Goal: Task Accomplishment & Management: Manage account settings

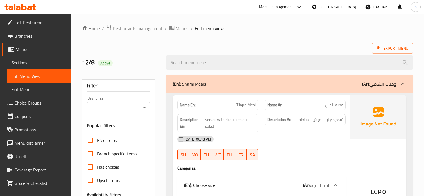
scroll to position [78, 0]
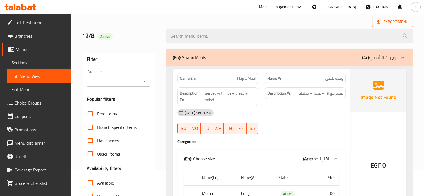
scroll to position [56, 0]
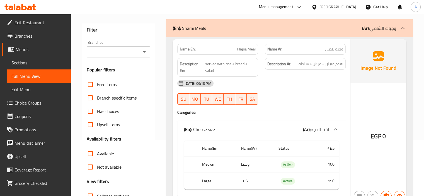
click at [240, 51] on span "Tilapia Meal" at bounding box center [245, 49] width 19 height 6
copy span "Tilapia"
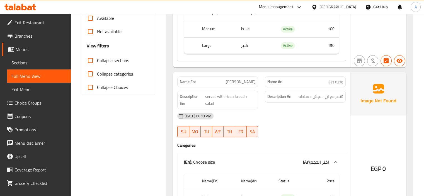
scroll to position [195, 0]
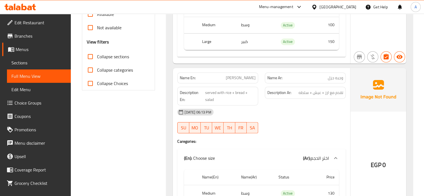
click at [330, 78] on span "وجبه جزل" at bounding box center [335, 78] width 15 height 6
copy span "جزل"
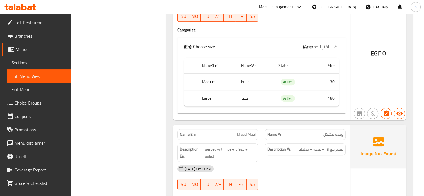
scroll to position [334, 0]
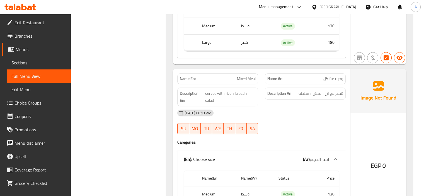
scroll to position [390, 0]
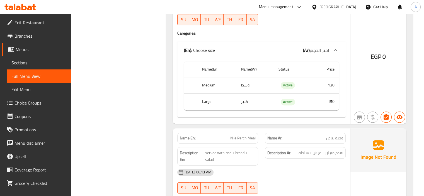
scroll to position [502, 0]
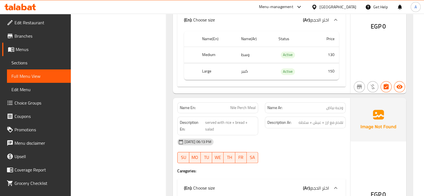
click at [332, 107] on span "وجبه بياض" at bounding box center [334, 108] width 17 height 6
copy span "بياض"
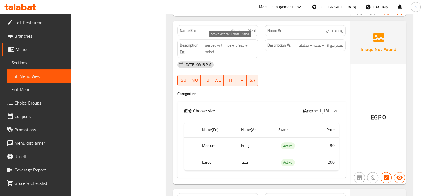
scroll to position [613, 0]
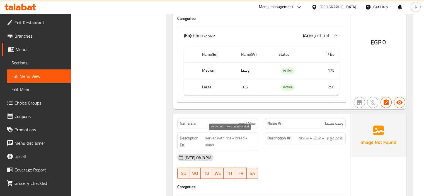
scroll to position [780, 0]
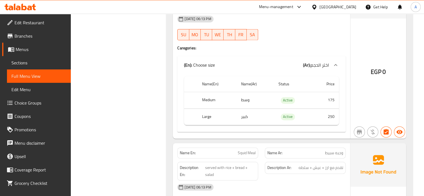
scroll to position [753, 0]
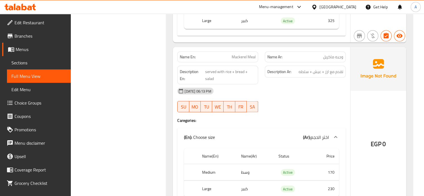
scroll to position [1087, 0]
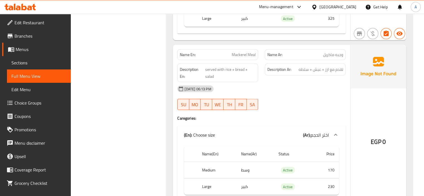
click at [330, 53] on span "وجبه ماكريل" at bounding box center [333, 55] width 20 height 6
copy span "ماكريل"
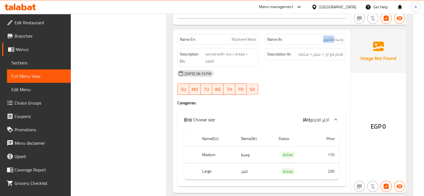
scroll to position [1087, 0]
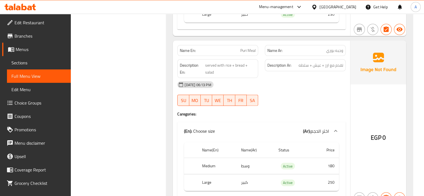
scroll to position [1226, 0]
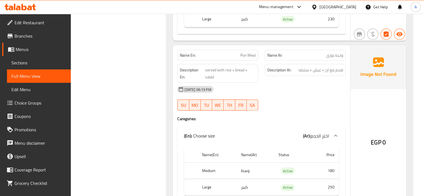
click at [330, 54] on span "وجبه بوري" at bounding box center [334, 55] width 17 height 6
copy span "بوري"
click at [328, 55] on span "وجبه بوري" at bounding box center [334, 55] width 17 height 6
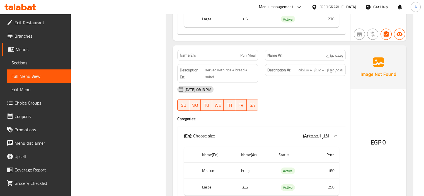
drag, startPoint x: 104, startPoint y: 65, endPoint x: 101, endPoint y: 57, distance: 8.6
drag, startPoint x: 0, startPoint y: 58, endPoint x: 79, endPoint y: 83, distance: 83.4
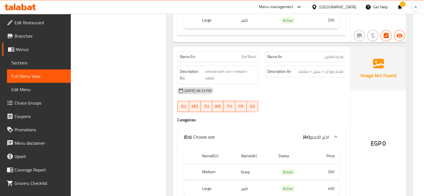
scroll to position [1394, 0]
click at [399, 6] on div "!" at bounding box center [400, 6] width 6 height 13
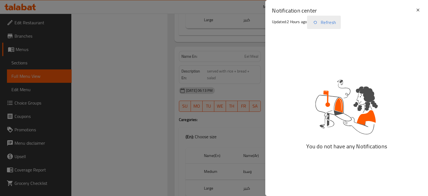
click at [330, 25] on button "Refresh" at bounding box center [324, 22] width 34 height 13
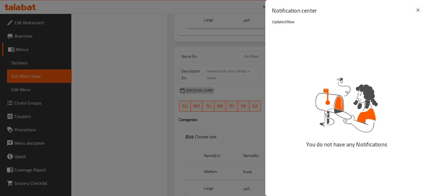
click at [154, 103] on div at bounding box center [214, 98] width 428 height 196
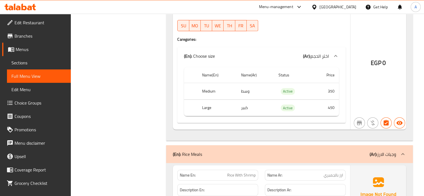
scroll to position [1812, 0]
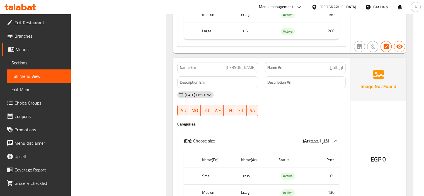
scroll to position [2035, 0]
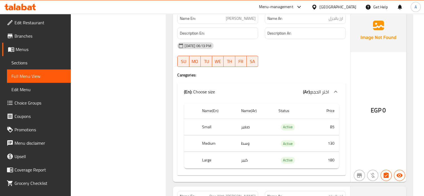
scroll to position [2146, 0]
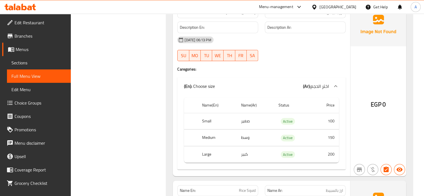
scroll to position [2341, 0]
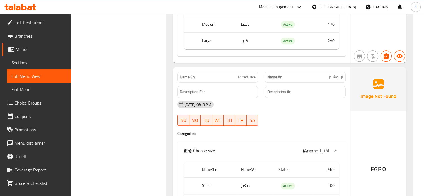
scroll to position [2648, 0]
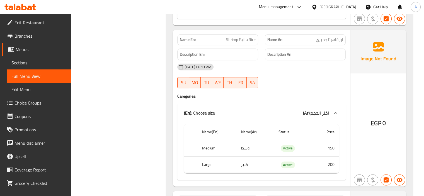
scroll to position [2899, 0]
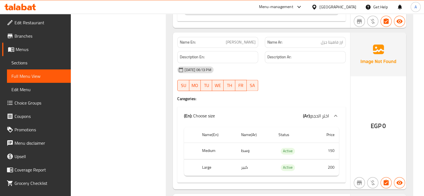
scroll to position [3038, 0]
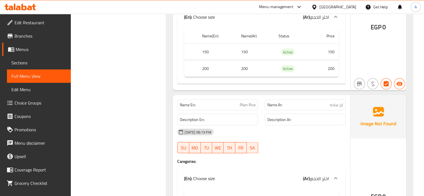
scroll to position [3261, 0]
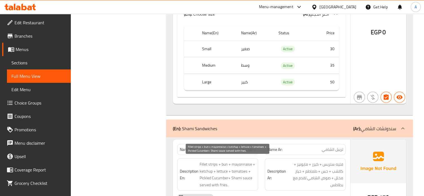
scroll to position [3428, 0]
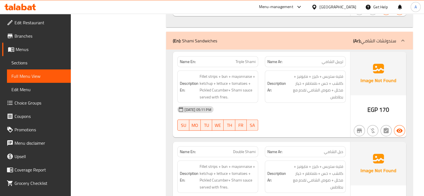
scroll to position [3512, 0]
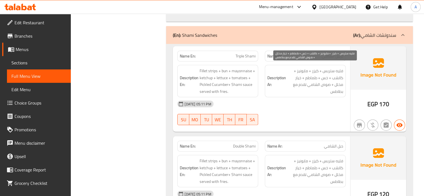
click at [342, 90] on span "فليه ستربس + كيزر + مايونيز + كاتشب + خس + طماطم + خيار مخلل + صوص الشامي تقدم …" at bounding box center [315, 80] width 56 height 27
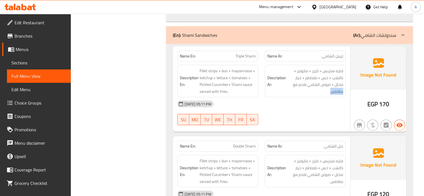
copy span "بطاطس"
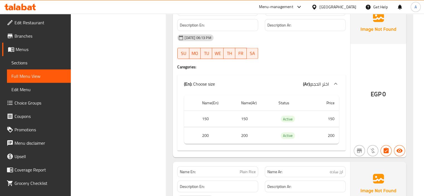
scroll to position [3177, 0]
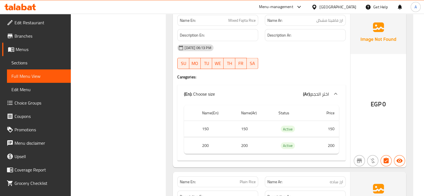
drag, startPoint x: 101, startPoint y: 96, endPoint x: 109, endPoint y: 83, distance: 15.3
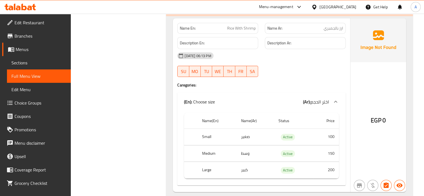
scroll to position [1923, 0]
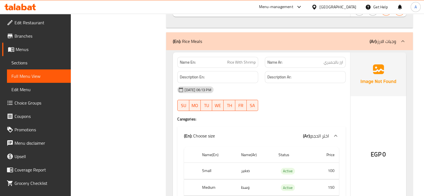
copy span "Rice With Shrimp"
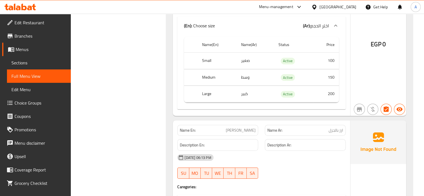
scroll to position [2035, 0]
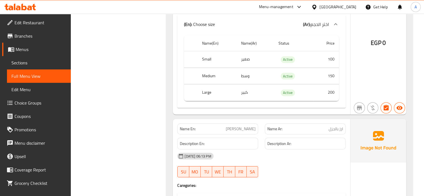
copy span "Jazel Rice"
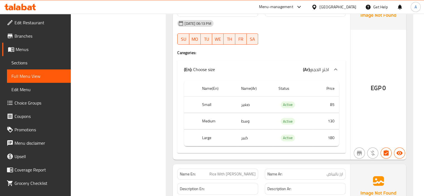
scroll to position [2174, 0]
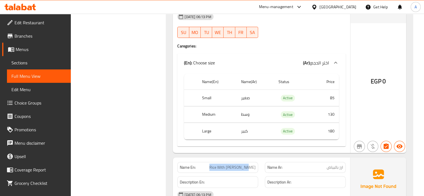
drag, startPoint x: 219, startPoint y: 166, endPoint x: 253, endPoint y: 164, distance: 33.8
copy span "Rice With Nile Perc"
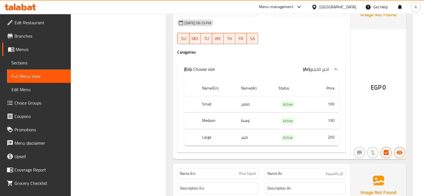
scroll to position [2397, 0]
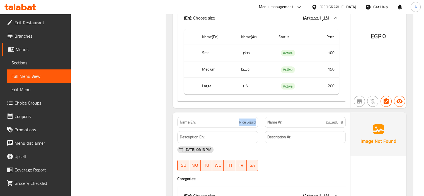
drag, startPoint x: 236, startPoint y: 120, endPoint x: 255, endPoint y: 123, distance: 19.5
copy span "Rice Squid"
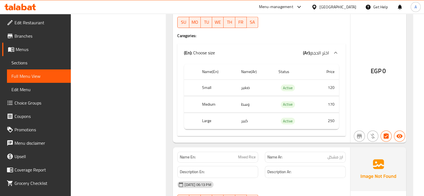
scroll to position [2592, 0]
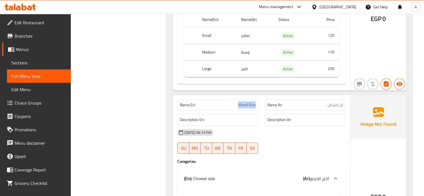
drag, startPoint x: 236, startPoint y: 103, endPoint x: 256, endPoint y: 105, distance: 20.7
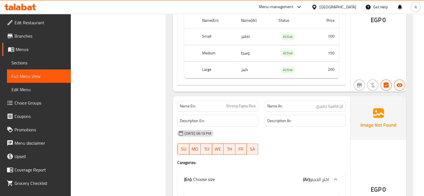
scroll to position [2815, 0]
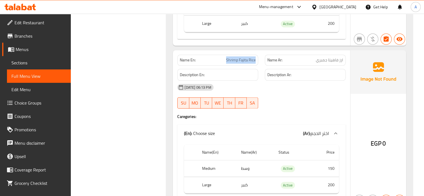
drag, startPoint x: 224, startPoint y: 57, endPoint x: 257, endPoint y: 54, distance: 33.0
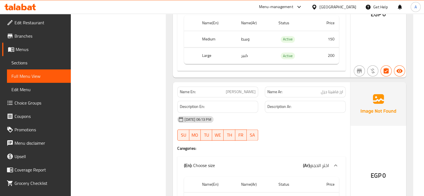
scroll to position [2954, 0]
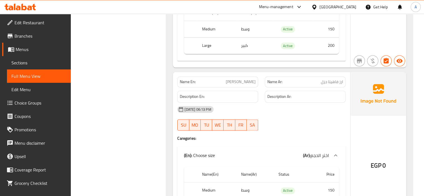
drag, startPoint x: 231, startPoint y: 78, endPoint x: 254, endPoint y: 81, distance: 23.0
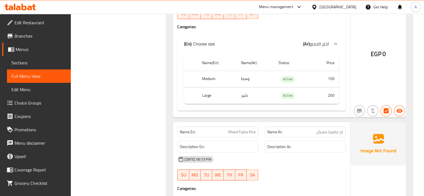
scroll to position [3094, 0]
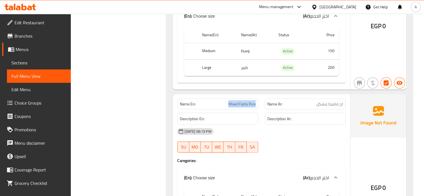
drag, startPoint x: 225, startPoint y: 101, endPoint x: 258, endPoint y: 106, distance: 34.1
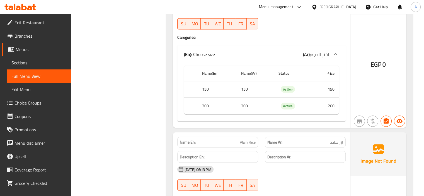
scroll to position [3261, 0]
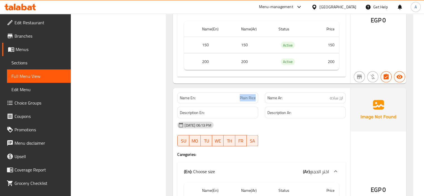
drag, startPoint x: 237, startPoint y: 93, endPoint x: 259, endPoint y: 96, distance: 22.8
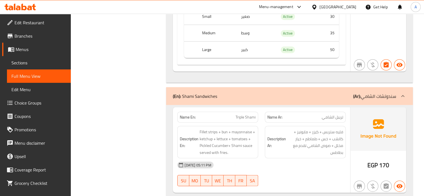
scroll to position [3512, 0]
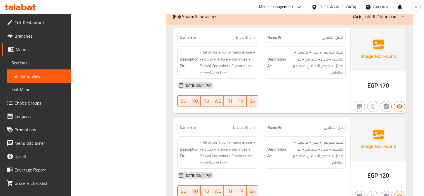
scroll to position [3540, 0]
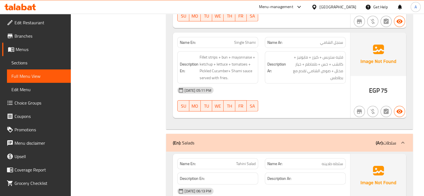
scroll to position [3707, 0]
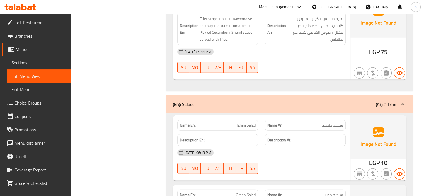
scroll to position [3790, 0]
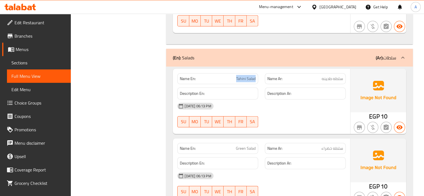
drag, startPoint x: 237, startPoint y: 71, endPoint x: 257, endPoint y: 73, distance: 20.4
drag, startPoint x: 235, startPoint y: 146, endPoint x: 246, endPoint y: 150, distance: 11.3
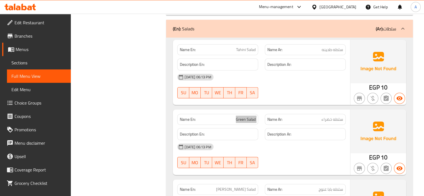
scroll to position [3874, 0]
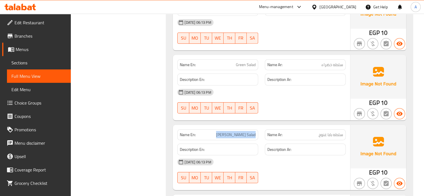
drag, startPoint x: 220, startPoint y: 128, endPoint x: 260, endPoint y: 131, distance: 40.8
click at [156, 104] on div "Filter Branches Branches Popular filters Free items Branch specific items Has c…" at bounding box center [121, 109] width 84 height 7822
click at [129, 173] on div "Filter Branches Branches Popular filters Free items Branch specific items Has c…" at bounding box center [121, 109] width 84 height 7822
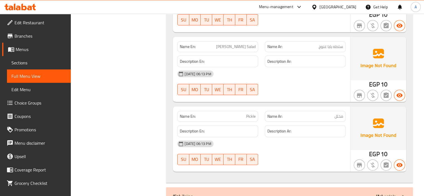
scroll to position [4013, 0]
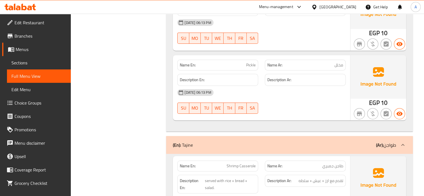
drag, startPoint x: 246, startPoint y: 61, endPoint x: 256, endPoint y: 60, distance: 9.9
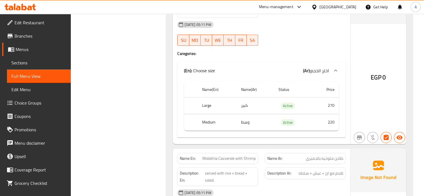
scroll to position [4543, 0]
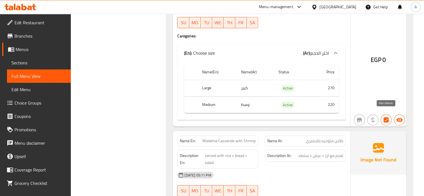
drag, startPoint x: 382, startPoint y: 112, endPoint x: 114, endPoint y: 131, distance: 268.2
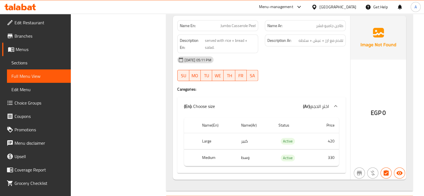
scroll to position [5519, 0]
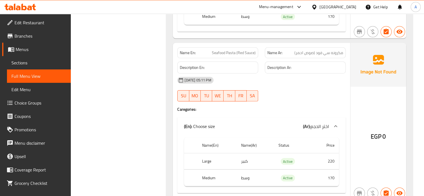
scroll to position [5825, 0]
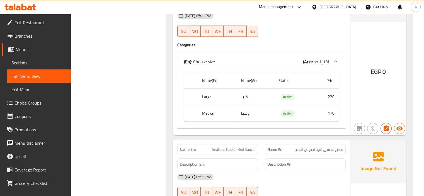
scroll to position [5686, 0]
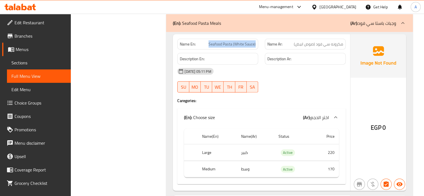
drag, startPoint x: 207, startPoint y: 32, endPoint x: 257, endPoint y: 37, distance: 50.9
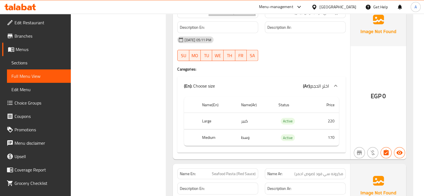
scroll to position [5741, 0]
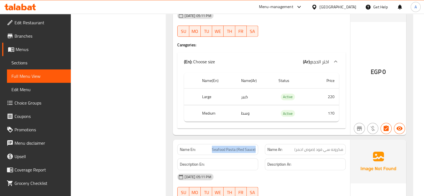
drag, startPoint x: 210, startPoint y: 133, endPoint x: 255, endPoint y: 141, distance: 45.8
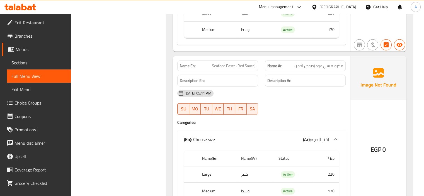
drag, startPoint x: 142, startPoint y: 107, endPoint x: 142, endPoint y: 103, distance: 3.9
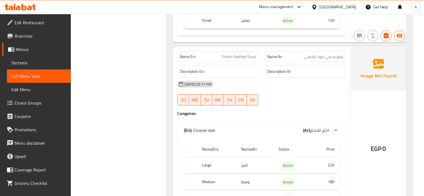
scroll to position [6355, 0]
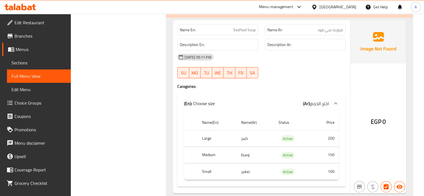
scroll to position [5992, 0]
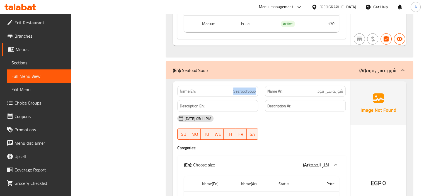
drag, startPoint x: 222, startPoint y: 83, endPoint x: 256, endPoint y: 83, distance: 34.3
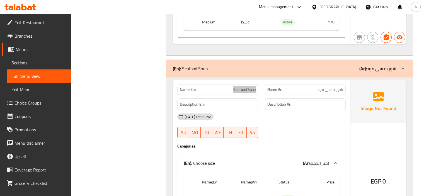
scroll to position [6104, 0]
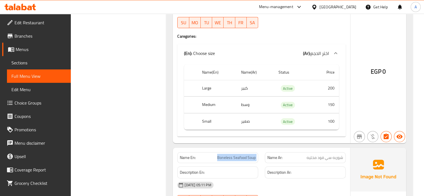
drag, startPoint x: 215, startPoint y: 142, endPoint x: 257, endPoint y: 149, distance: 41.9
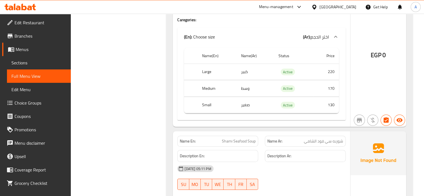
scroll to position [6299, 0]
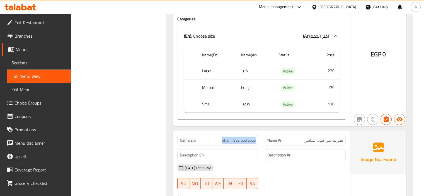
drag, startPoint x: 220, startPoint y: 128, endPoint x: 240, endPoint y: 138, distance: 21.7
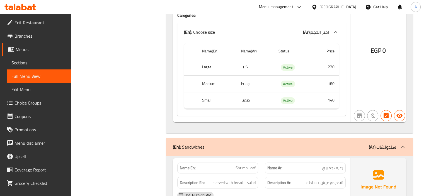
scroll to position [6494, 0]
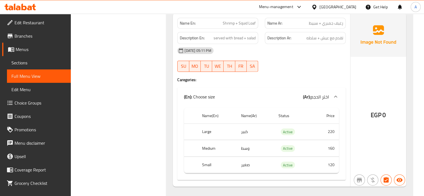
scroll to position [7693, 0]
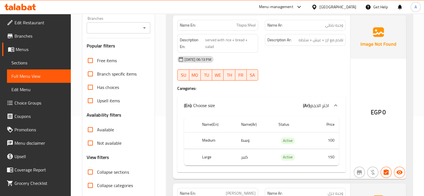
scroll to position [0, 0]
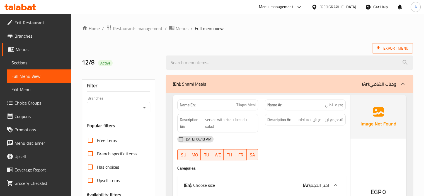
click at [26, 63] on span "Sections" at bounding box center [38, 62] width 55 height 7
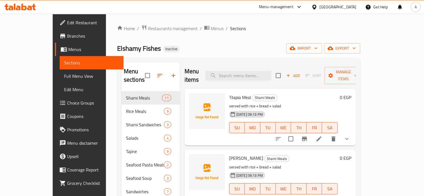
click at [180, 156] on div "Menu items Add Sort Manage items Tilapia Meal Shami Meals served with rice + br…" at bounding box center [268, 160] width 176 height 196
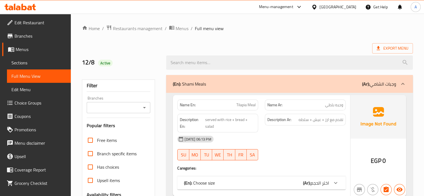
click at [39, 22] on span "Edit Restaurant" at bounding box center [40, 22] width 52 height 7
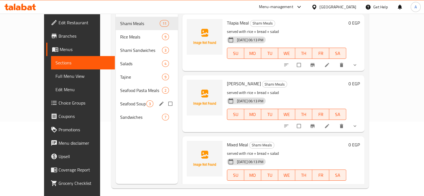
scroll to position [78, 0]
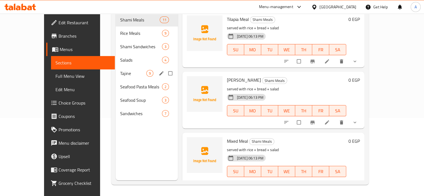
click at [121, 67] on div "Tajine 9" at bounding box center [147, 73] width 62 height 13
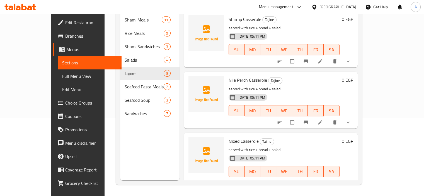
click at [62, 78] on span "Full Menu View" at bounding box center [89, 76] width 55 height 7
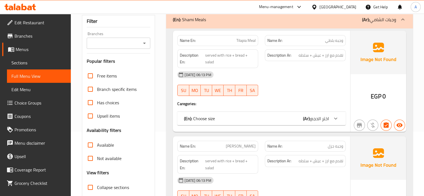
scroll to position [111, 0]
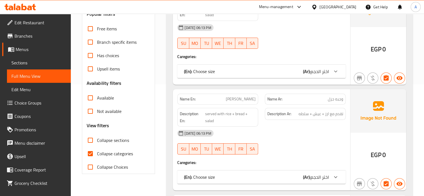
click at [113, 154] on span "Collapse categories" at bounding box center [115, 153] width 36 height 7
click at [97, 154] on input "Collapse categories" at bounding box center [90, 153] width 13 height 13
checkbox input "false"
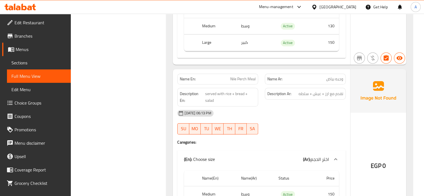
scroll to position [0, 0]
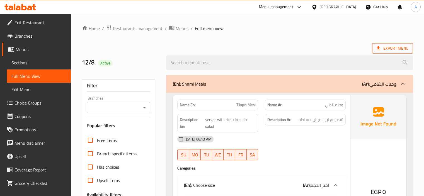
click at [386, 50] on span "Export Menu" at bounding box center [393, 48] width 32 height 7
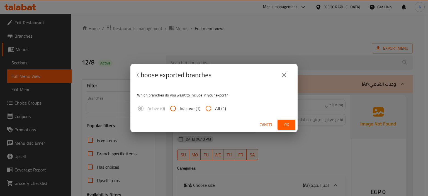
click at [213, 111] on input "All (1)" at bounding box center [208, 108] width 13 height 13
radio input "true"
click at [283, 124] on span "Ok" at bounding box center [286, 124] width 9 height 7
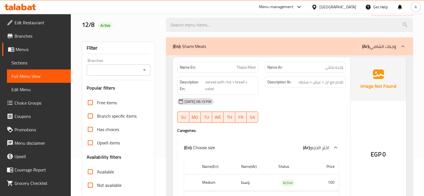
scroll to position [84, 0]
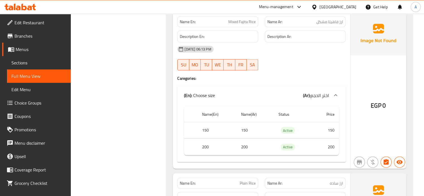
scroll to position [3180, 0]
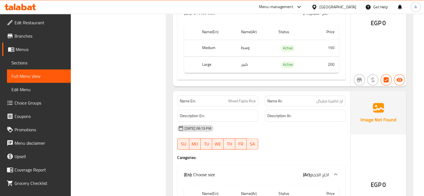
scroll to position [3153, 0]
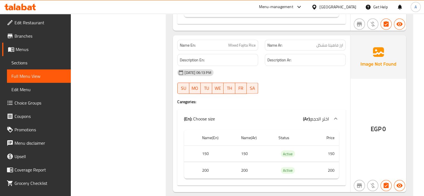
copy span "Mixed Fajita Rice"
drag, startPoint x: 123, startPoint y: 84, endPoint x: 133, endPoint y: 72, distance: 15.8
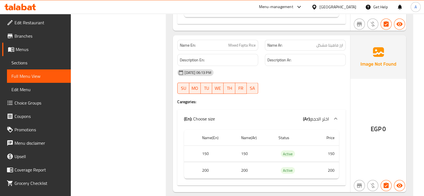
copy span "Mixed Fajita Rice"
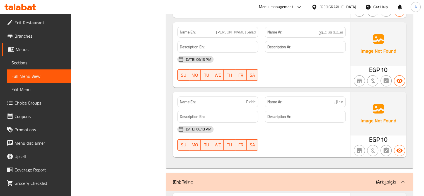
scroll to position [3495, 0]
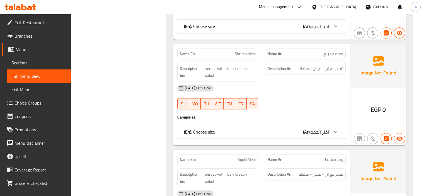
click at [42, 66] on link "Sections" at bounding box center [39, 62] width 64 height 13
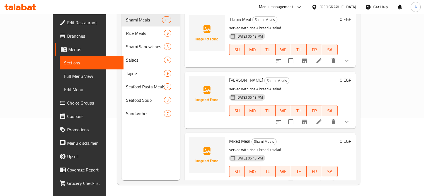
scroll to position [78, 0]
click at [68, 48] on span "Menus" at bounding box center [93, 49] width 51 height 7
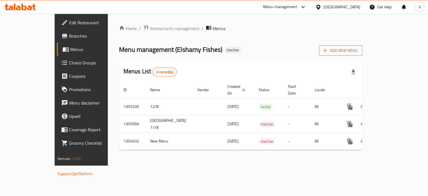
click at [358, 50] on span "Add New Menu" at bounding box center [341, 50] width 34 height 7
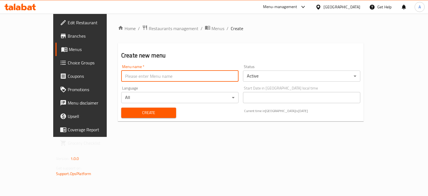
click at [154, 71] on input "text" at bounding box center [179, 76] width 117 height 11
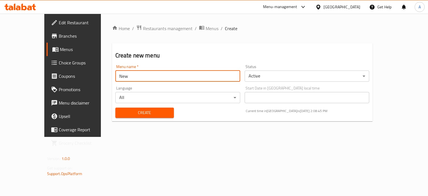
type input "New"
click at [115, 108] on button "Create" at bounding box center [144, 113] width 59 height 10
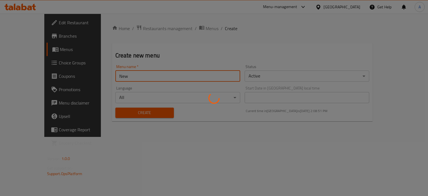
click at [177, 25] on div at bounding box center [214, 98] width 428 height 196
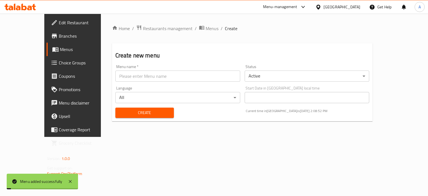
click at [206, 25] on span "Menus" at bounding box center [212, 28] width 13 height 7
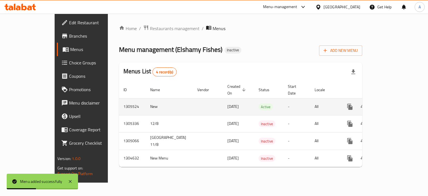
click at [394, 103] on icon "enhanced table" at bounding box center [390, 106] width 7 height 7
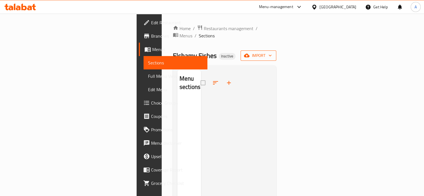
click at [272, 52] on span "import" at bounding box center [258, 55] width 27 height 7
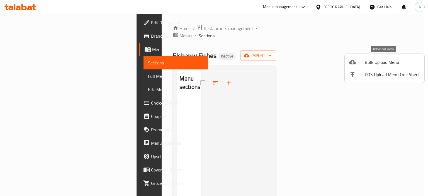
click at [370, 62] on span "Bulk Upload Menu" at bounding box center [392, 62] width 55 height 7
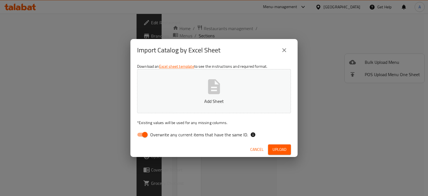
click at [233, 134] on span "Overwrite any current items that have the same ID." at bounding box center [199, 134] width 98 height 7
click at [161, 134] on input "Overwrite any current items that have the same ID." at bounding box center [145, 134] width 32 height 11
checkbox input "false"
click at [224, 98] on p "Add Sheet" at bounding box center [214, 101] width 137 height 7
click at [278, 152] on span "Upload" at bounding box center [280, 149] width 14 height 7
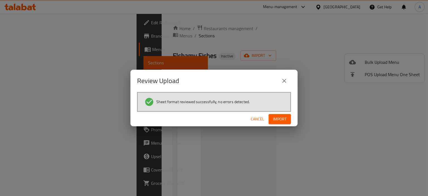
click at [280, 121] on span "Import" at bounding box center [279, 119] width 13 height 7
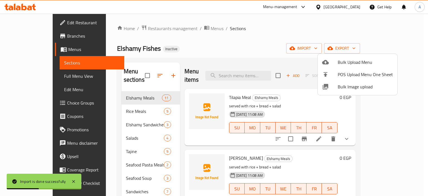
click at [264, 17] on div at bounding box center [214, 98] width 428 height 196
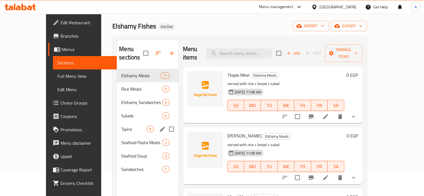
scroll to position [22, 0]
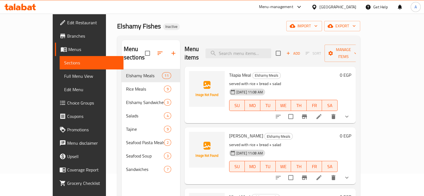
click at [64, 75] on span "Full Menu View" at bounding box center [91, 76] width 55 height 7
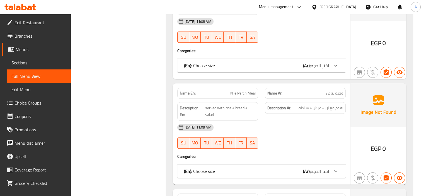
scroll to position [190, 0]
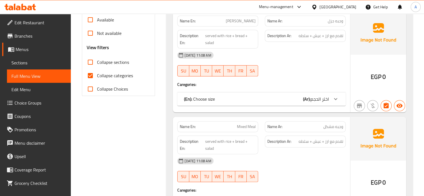
click at [96, 73] on input "Collapse categories" at bounding box center [90, 75] width 13 height 13
checkbox input "false"
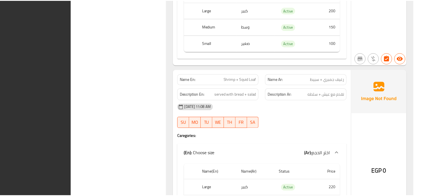
scroll to position [7869, 0]
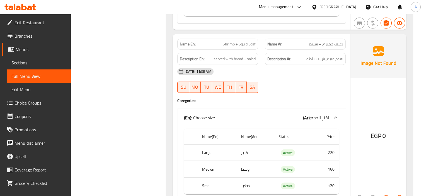
click at [13, 63] on span "Sections" at bounding box center [38, 62] width 55 height 7
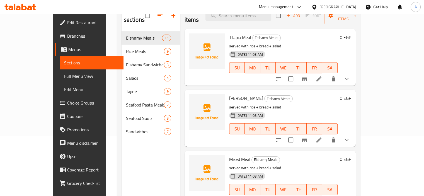
scroll to position [50, 0]
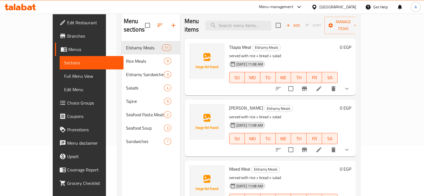
click at [24, 6] on icon at bounding box center [23, 7] width 5 height 7
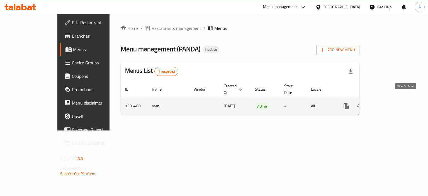
click at [389, 104] on icon "enhanced table" at bounding box center [386, 106] width 5 height 5
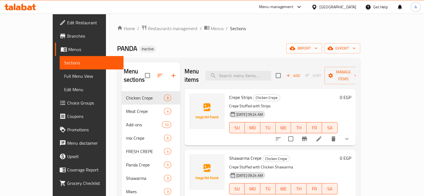
click at [156, 49] on div "PANDA Inactive import export" at bounding box center [238, 48] width 243 height 10
click at [64, 78] on span "Full Menu View" at bounding box center [91, 76] width 55 height 7
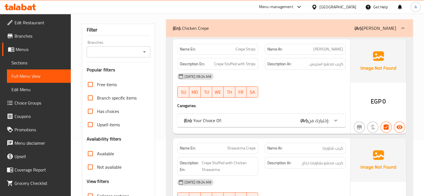
scroll to position [139, 0]
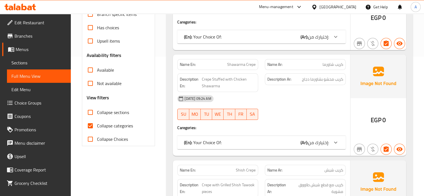
click at [101, 126] on span "Collapse categories" at bounding box center [115, 125] width 36 height 7
click at [97, 126] on input "Collapse categories" at bounding box center [90, 125] width 13 height 13
checkbox input "false"
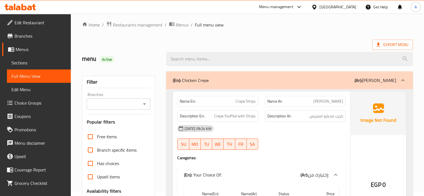
scroll to position [0, 0]
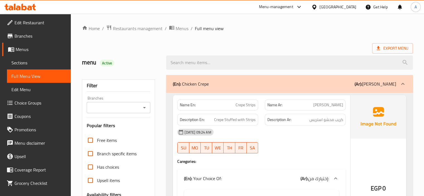
click at [243, 102] on span "Crepe Strips" at bounding box center [246, 105] width 20 height 6
copy span "Crepe Strips"
click at [234, 105] on p "Name En: Crepe Strips" at bounding box center [218, 105] width 76 height 6
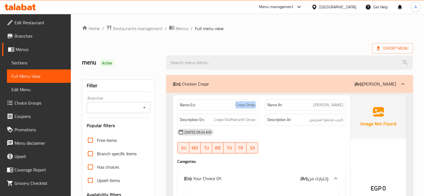
drag, startPoint x: 234, startPoint y: 105, endPoint x: 259, endPoint y: 106, distance: 24.3
click at [259, 106] on div "Name En: Crepe Strips" at bounding box center [218, 105] width 88 height 18
copy span "Crepe Strips"
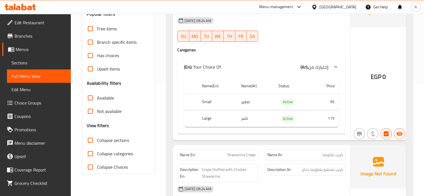
scroll to position [167, 0]
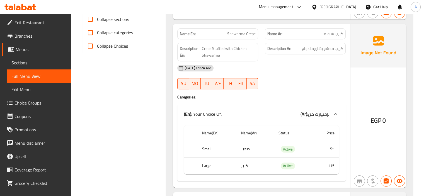
scroll to position [223, 0]
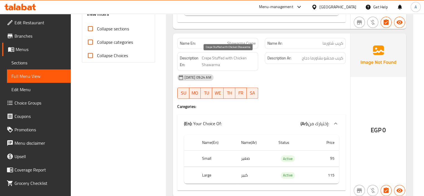
click at [207, 60] on span "Crepe Stuffed with Chicken Shawarma" at bounding box center [229, 62] width 54 height 14
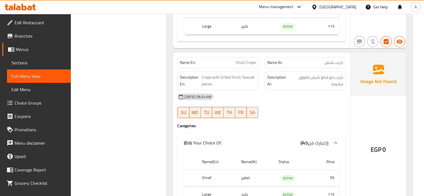
scroll to position [390, 0]
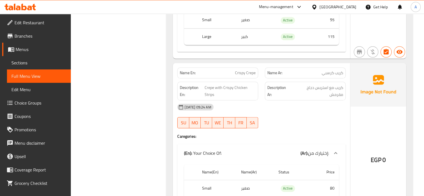
scroll to position [557, 0]
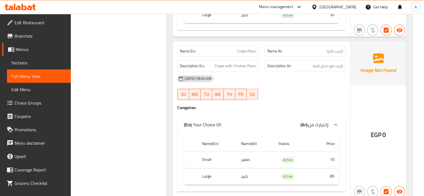
scroll to position [725, 0]
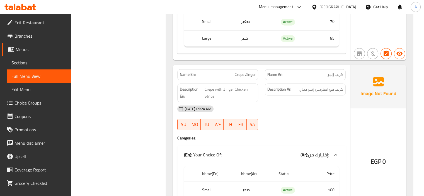
scroll to position [864, 0]
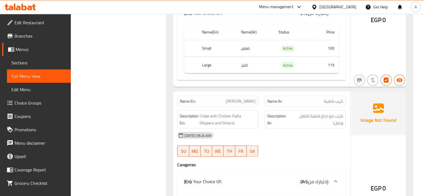
scroll to position [1003, 0]
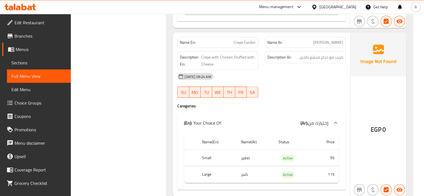
scroll to position [1226, 0]
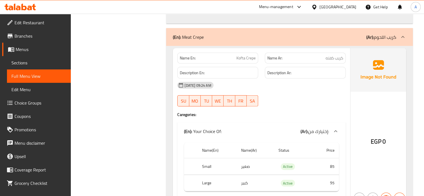
scroll to position [1421, 0]
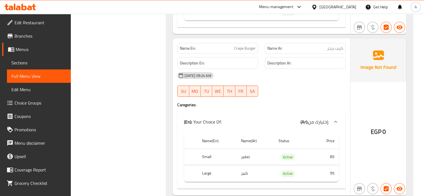
scroll to position [1951, 0]
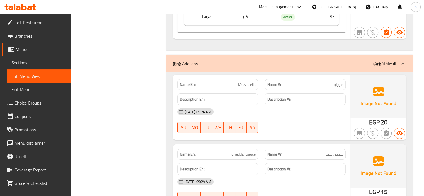
scroll to position [2090, 0]
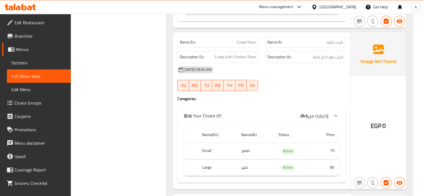
scroll to position [725, 0]
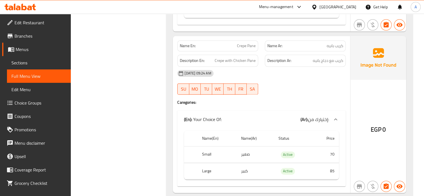
click at [240, 44] on span "Crepe Pane" at bounding box center [246, 46] width 19 height 6
click at [240, 43] on span "Crepe Pane" at bounding box center [246, 46] width 19 height 6
copy span "Crepe Pane"
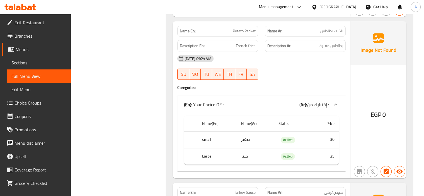
scroll to position [2453, 0]
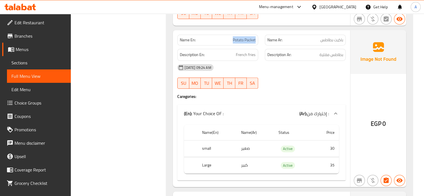
drag, startPoint x: 232, startPoint y: 37, endPoint x: 256, endPoint y: 40, distance: 23.9
copy span "Potato Packet"
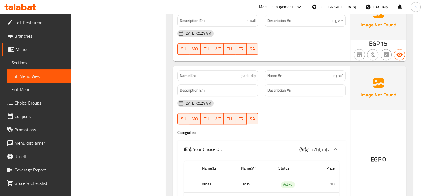
scroll to position [2648, 0]
copy span "garlic dip"
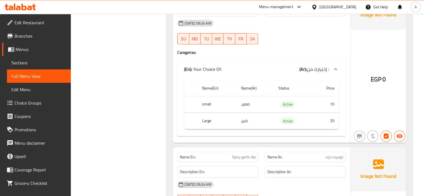
scroll to position [2787, 0]
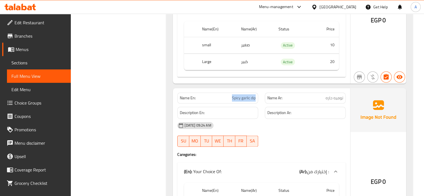
drag, startPoint x: 227, startPoint y: 97, endPoint x: 257, endPoint y: 94, distance: 29.4
click at [257, 94] on div "Name En: Spicy garlic dip" at bounding box center [217, 98] width 81 height 11
copy span "Spicy garlic dip"
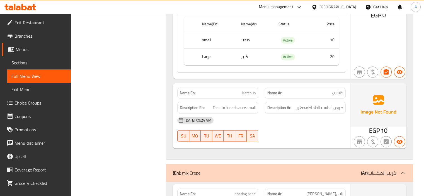
scroll to position [2954, 0]
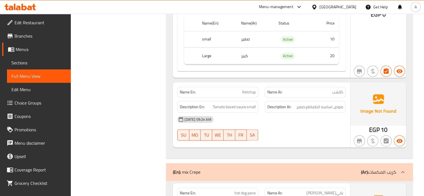
click at [249, 91] on span "Ketchup" at bounding box center [248, 92] width 13 height 6
copy span "Ketchup"
drag, startPoint x: 123, startPoint y: 96, endPoint x: 127, endPoint y: 95, distance: 4.2
click at [123, 96] on div "Filter Branches Branches Popular filters Free items Branch specific items Has c…" at bounding box center [121, 155] width 84 height 6076
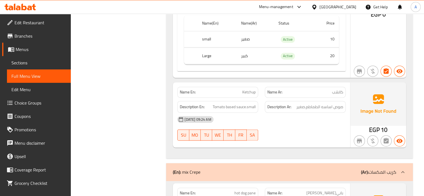
click at [246, 92] on span "Ketchup" at bounding box center [248, 92] width 13 height 6
copy span "Ketchup"
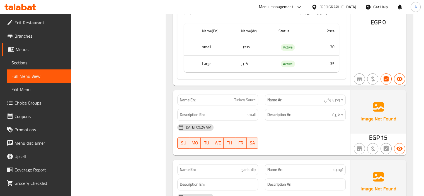
scroll to position [2564, 0]
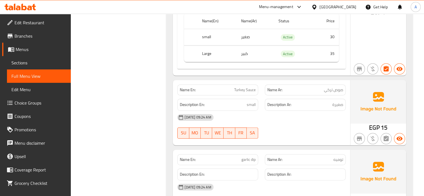
copy span "Turkey Sauce"
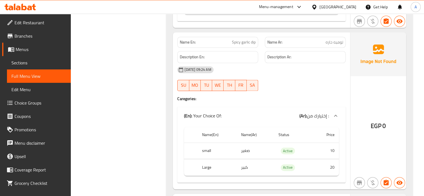
scroll to position [2954, 0]
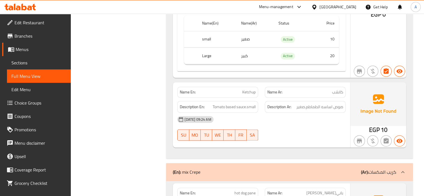
click at [244, 89] on span "Ketchup" at bounding box center [248, 92] width 13 height 6
copy span "Ketchup"
click at [138, 104] on div "Filter Branches Branches Popular filters Free items Branch specific items Has c…" at bounding box center [121, 155] width 84 height 6076
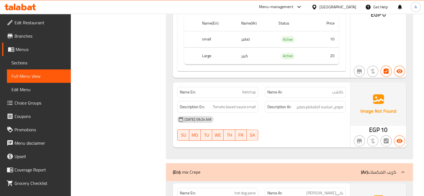
click at [138, 124] on div "Filter Branches Branches Popular filters Free items Branch specific items Has c…" at bounding box center [121, 155] width 84 height 6076
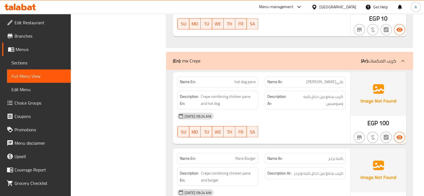
scroll to position [3066, 0]
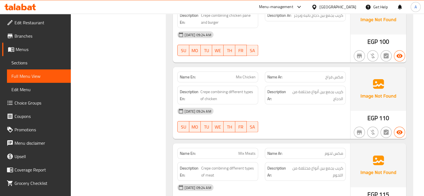
scroll to position [3233, 0]
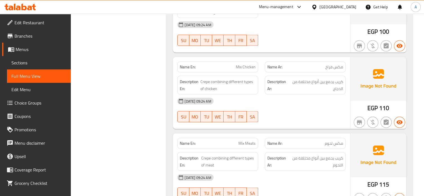
drag, startPoint x: 238, startPoint y: 140, endPoint x: 258, endPoint y: 143, distance: 20.2
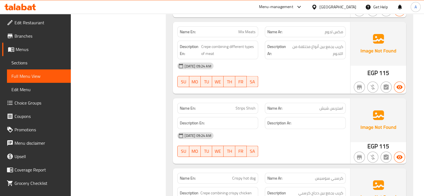
scroll to position [3372, 0]
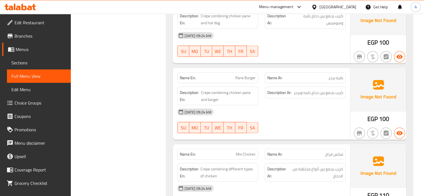
scroll to position [3066, 0]
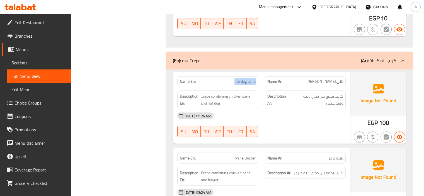
drag, startPoint x: 235, startPoint y: 79, endPoint x: 257, endPoint y: 80, distance: 22.6
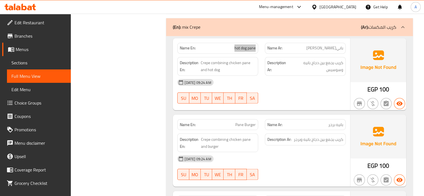
scroll to position [3122, 0]
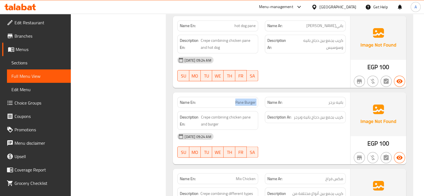
drag, startPoint x: 227, startPoint y: 99, endPoint x: 262, endPoint y: 96, distance: 35.5
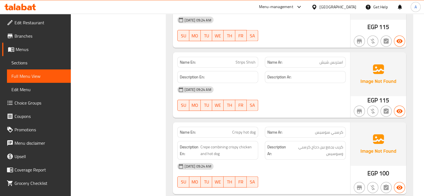
scroll to position [3400, 0]
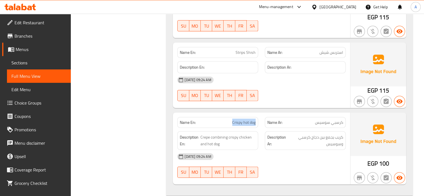
drag, startPoint x: 227, startPoint y: 119, endPoint x: 259, endPoint y: 121, distance: 31.9
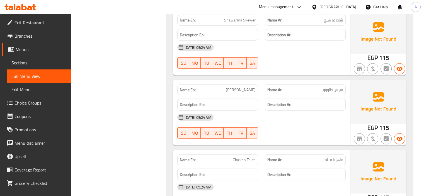
scroll to position [3679, 0]
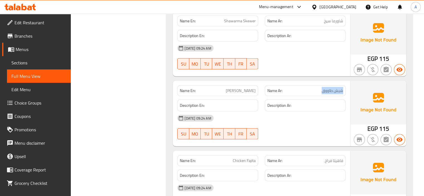
drag, startPoint x: 317, startPoint y: 88, endPoint x: 342, endPoint y: 90, distance: 25.7
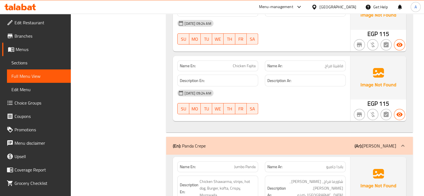
scroll to position [3735, 0]
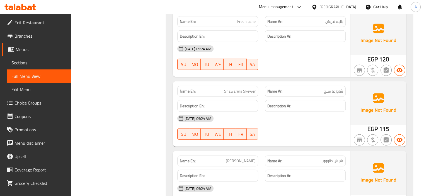
scroll to position [3540, 0]
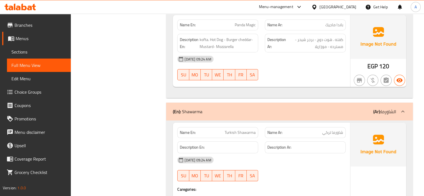
scroll to position [4264, 0]
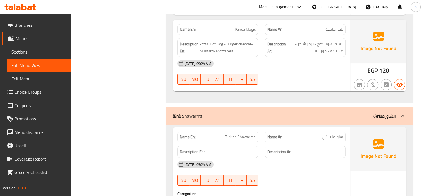
drag, startPoint x: 318, startPoint y: 94, endPoint x: 344, endPoint y: 92, distance: 26.5
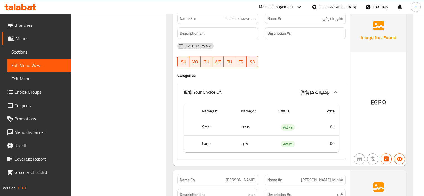
scroll to position [4432, 0]
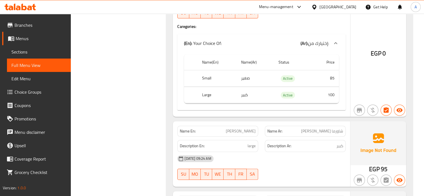
drag, startPoint x: 214, startPoint y: 84, endPoint x: 255, endPoint y: 87, distance: 41.3
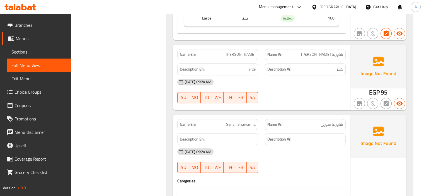
scroll to position [4515, 0]
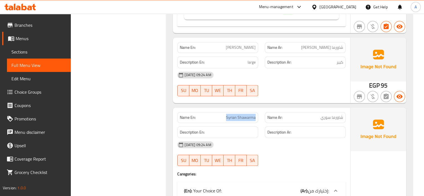
drag, startPoint x: 225, startPoint y: 72, endPoint x: 261, endPoint y: 74, distance: 35.4
drag, startPoint x: 144, startPoint y: 37, endPoint x: 122, endPoint y: 89, distance: 56.7
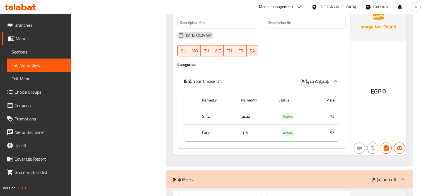
scroll to position [4682, 0]
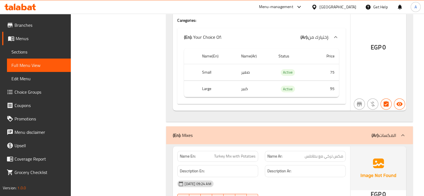
scroll to position [4710, 0]
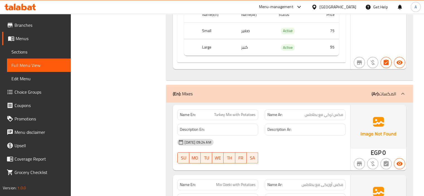
drag, startPoint x: 212, startPoint y: 69, endPoint x: 257, endPoint y: 70, distance: 45.5
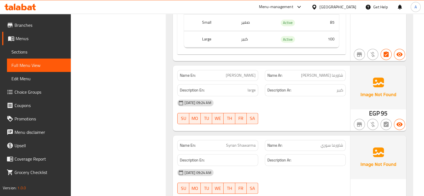
scroll to position [4459, 0]
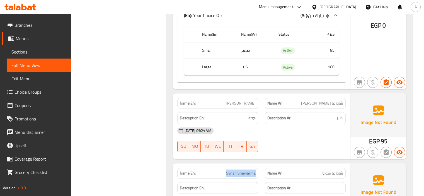
drag, startPoint x: 227, startPoint y: 127, endPoint x: 256, endPoint y: 128, distance: 28.7
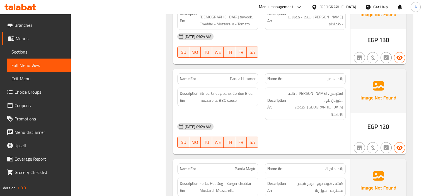
scroll to position [7, 0]
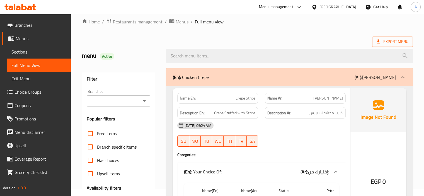
click at [247, 45] on div at bounding box center [289, 55] width 253 height 21
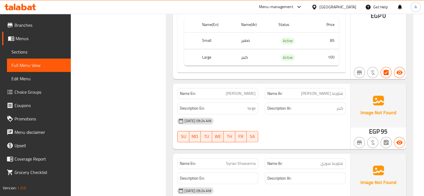
scroll to position [4445, 0]
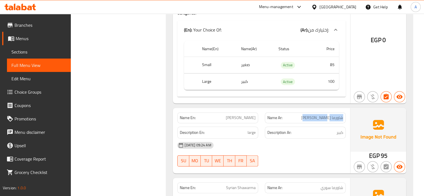
drag, startPoint x: 310, startPoint y: 73, endPoint x: 344, endPoint y: 74, distance: 34.8
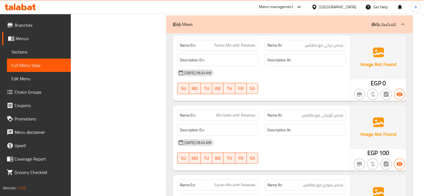
scroll to position [4779, 0]
drag, startPoint x: 320, startPoint y: 70, endPoint x: 344, endPoint y: 71, distance: 24.3
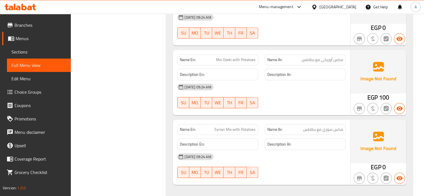
scroll to position [4863, 0]
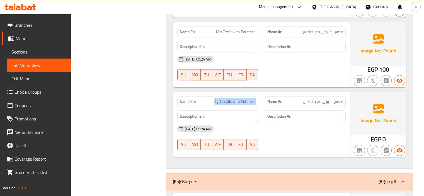
drag, startPoint x: 215, startPoint y: 57, endPoint x: 256, endPoint y: 45, distance: 42.7
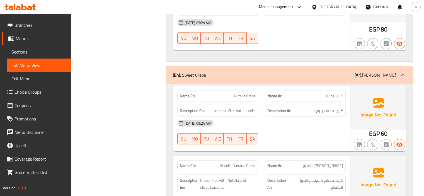
scroll to position [5532, 0]
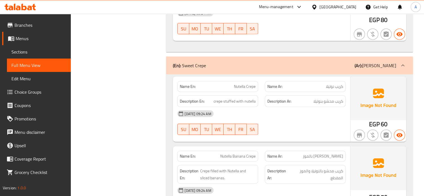
click at [21, 4] on icon at bounding box center [19, 7] width 31 height 7
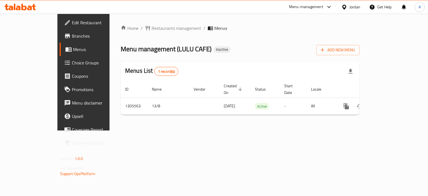
click at [72, 39] on span "Branches" at bounding box center [98, 36] width 53 height 7
